Goal: Find specific page/section: Find specific page/section

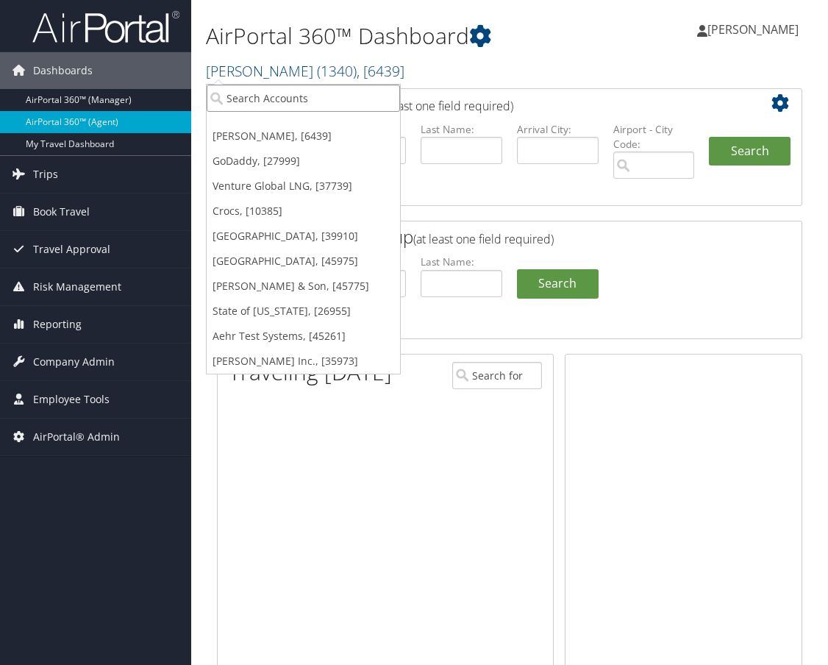
click at [262, 97] on input "search" at bounding box center [303, 98] width 193 height 27
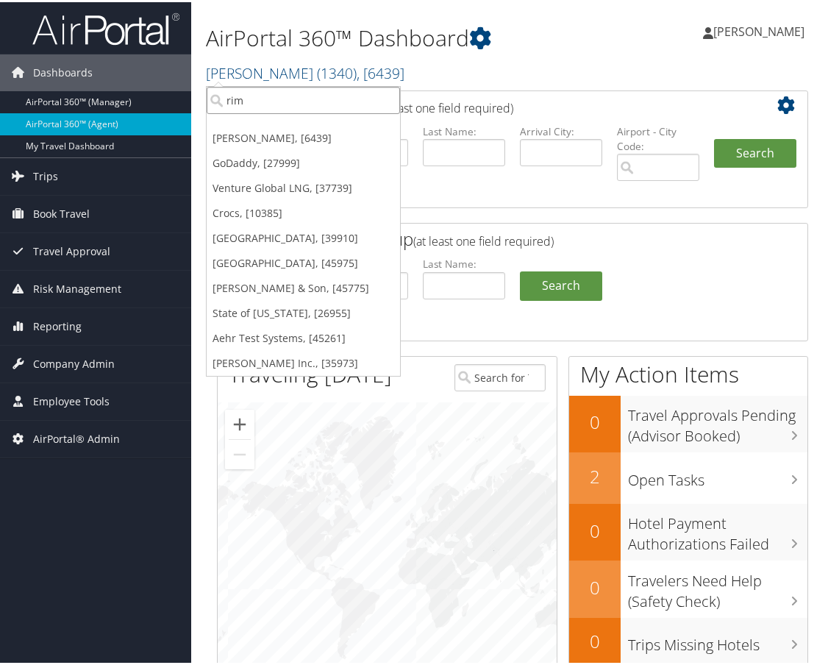
type input "rimi"
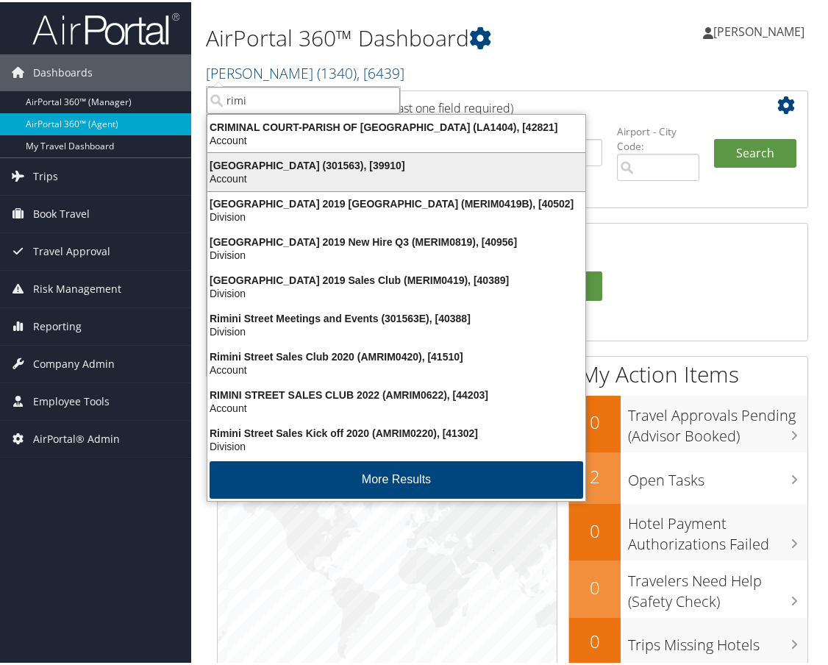
click at [260, 161] on div "Rimini Street (301563), [39910]" at bounding box center [397, 163] width 396 height 13
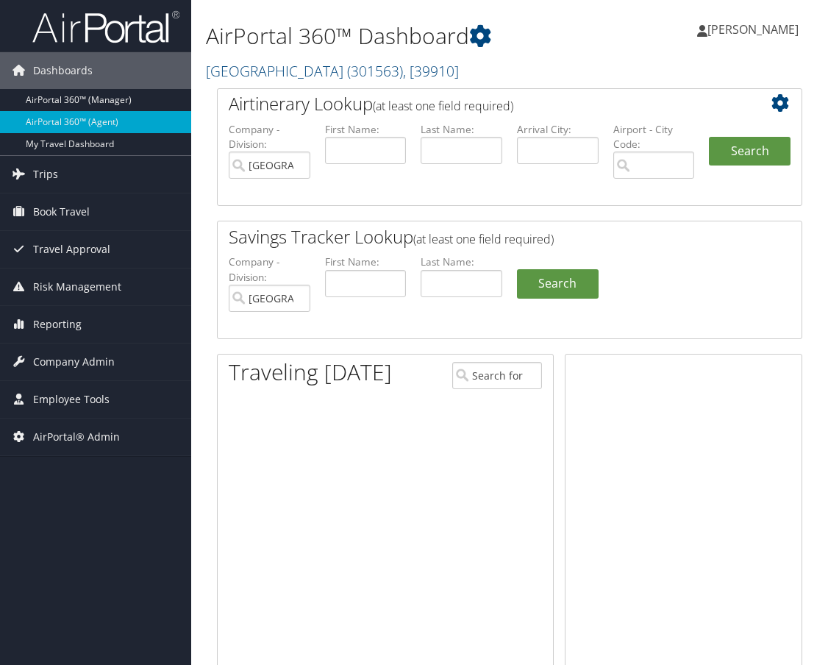
click at [66, 349] on span "Company Admin" at bounding box center [74, 361] width 82 height 37
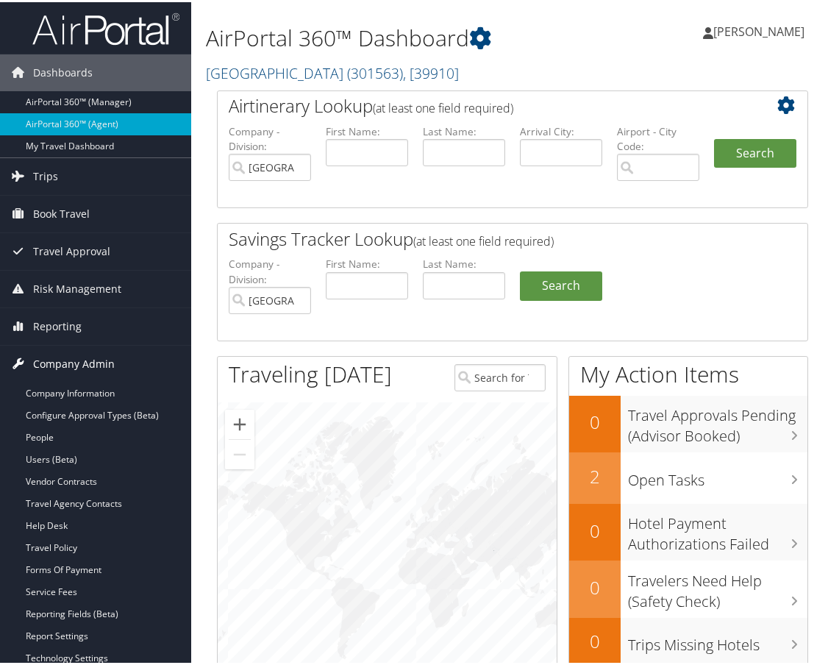
click at [69, 378] on span "Company Admin" at bounding box center [74, 361] width 82 height 37
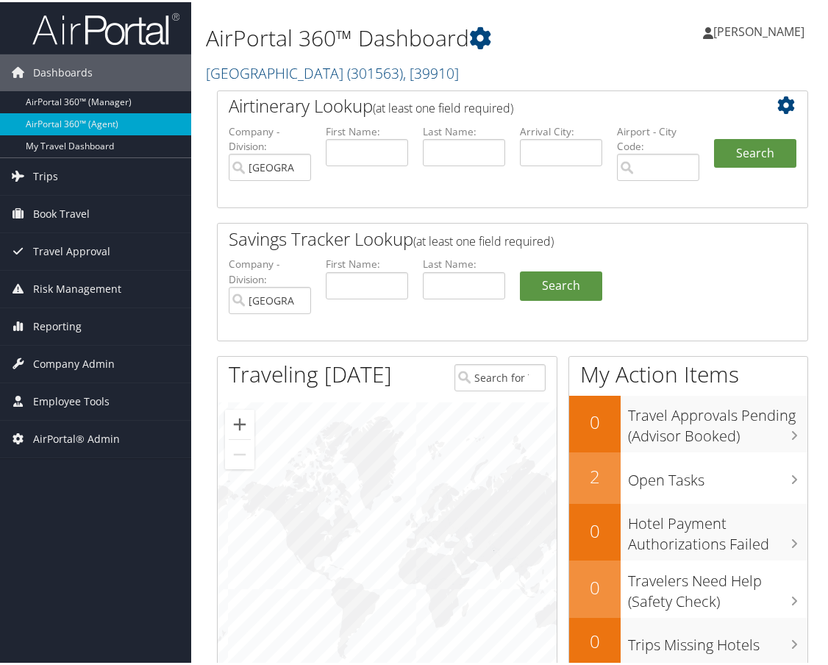
click at [69, 389] on span "Employee Tools" at bounding box center [71, 399] width 76 height 37
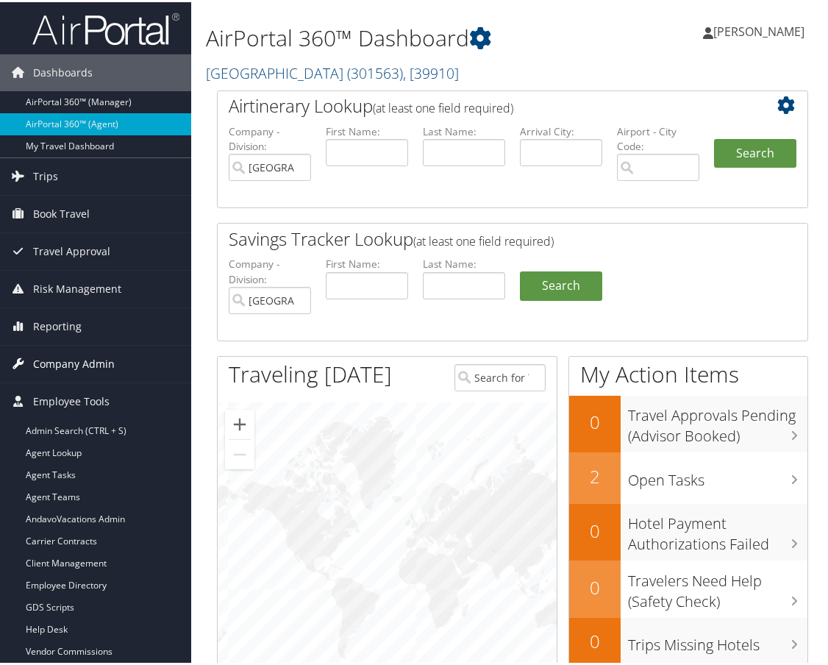
click at [76, 374] on span "Company Admin" at bounding box center [74, 361] width 82 height 37
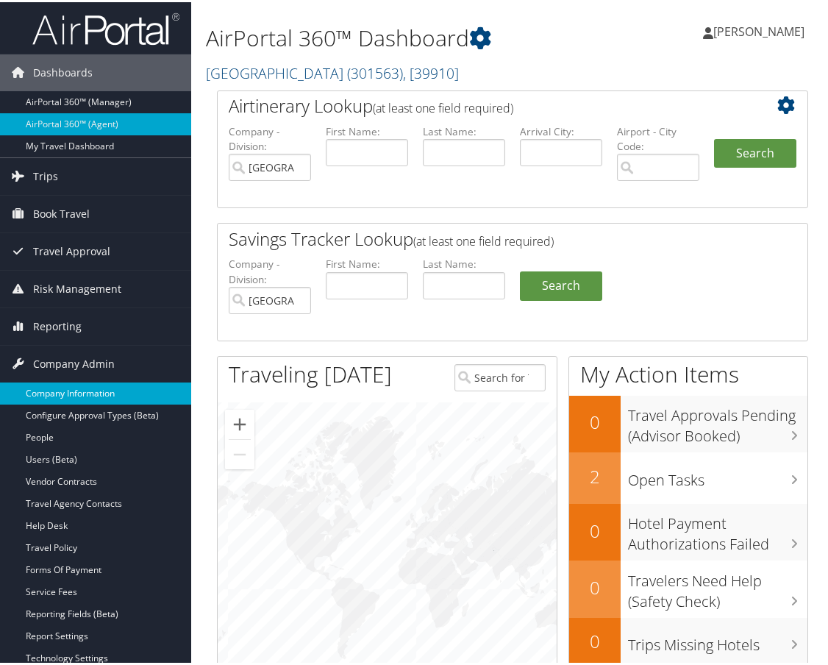
click at [74, 394] on link "Company Information" at bounding box center [95, 391] width 191 height 22
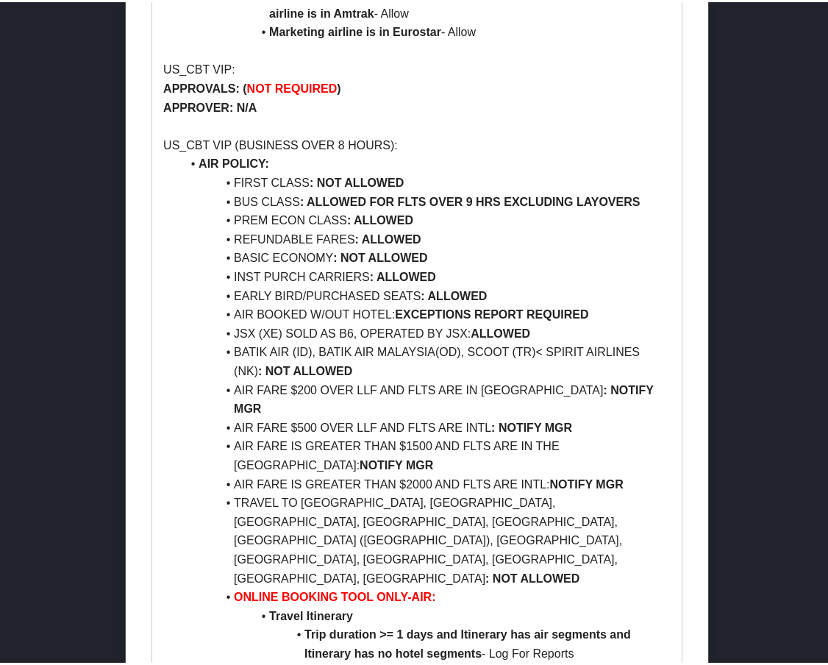
scroll to position [2133, 0]
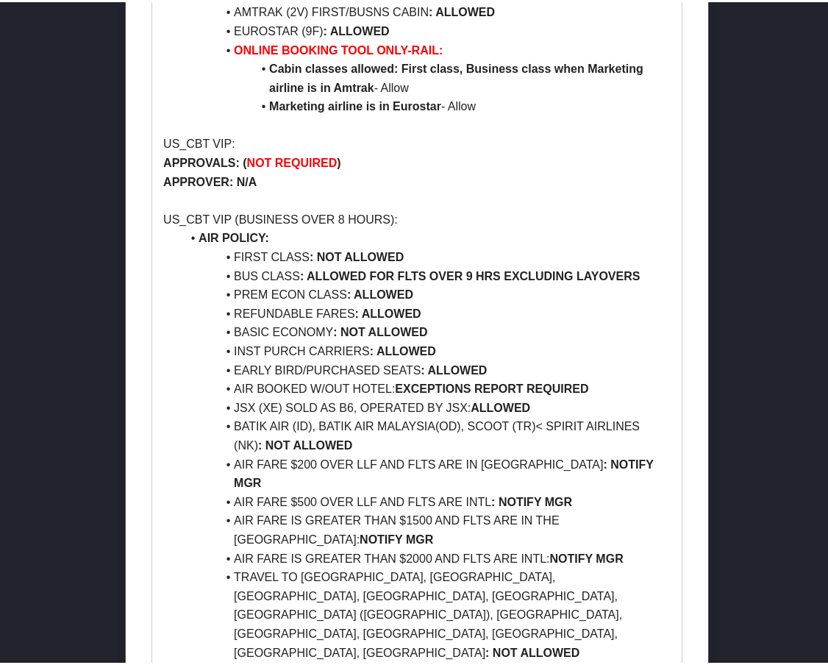
click at [531, 268] on strong ": ALLOWED FOR FLTS OVER 9 HRS EXCLUDING LAYOVERS" at bounding box center [470, 274] width 340 height 13
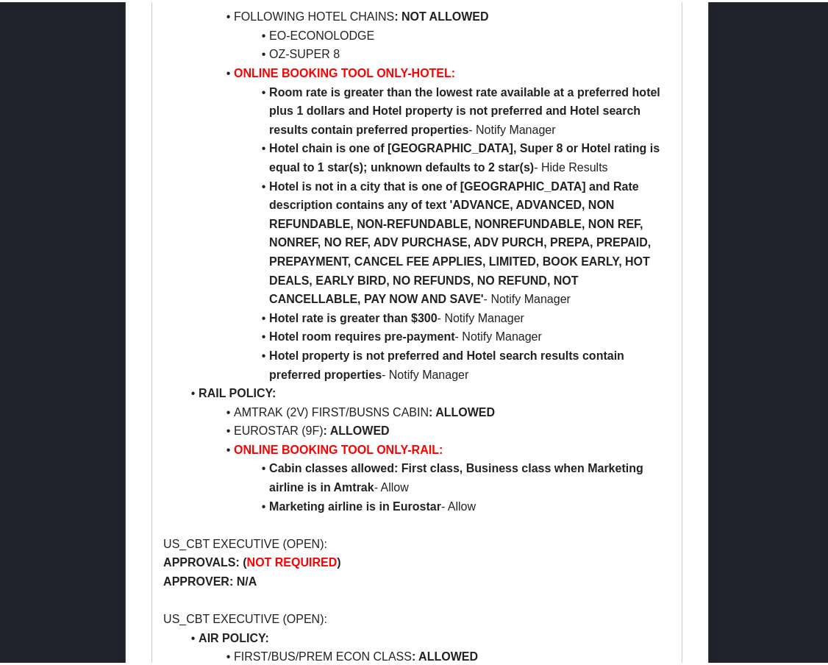
scroll to position [3751, 0]
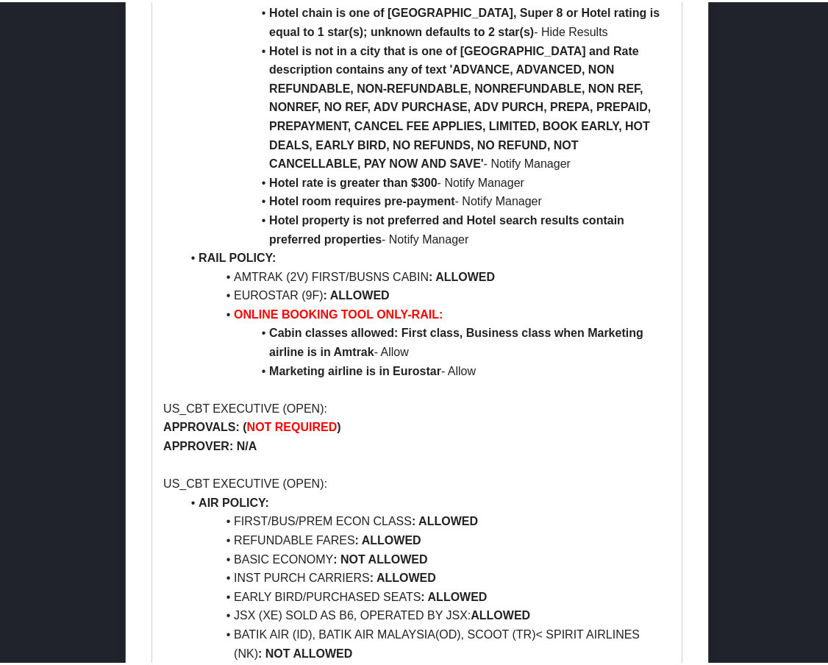
click at [533, 472] on p "US_CBT EXECUTIVE (OPEN):" at bounding box center [416, 481] width 507 height 19
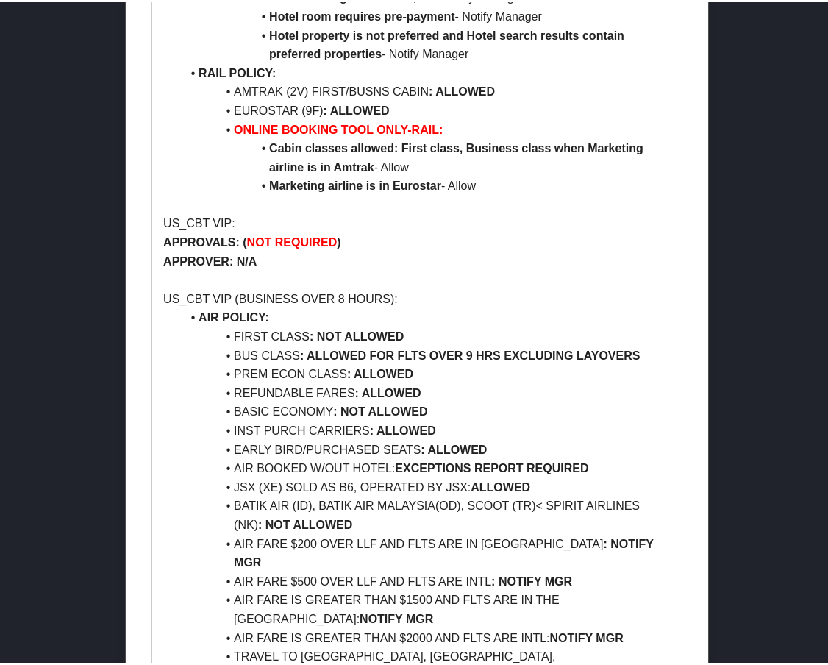
scroll to position [2059, 0]
